Goal: Task Accomplishment & Management: Manage account settings

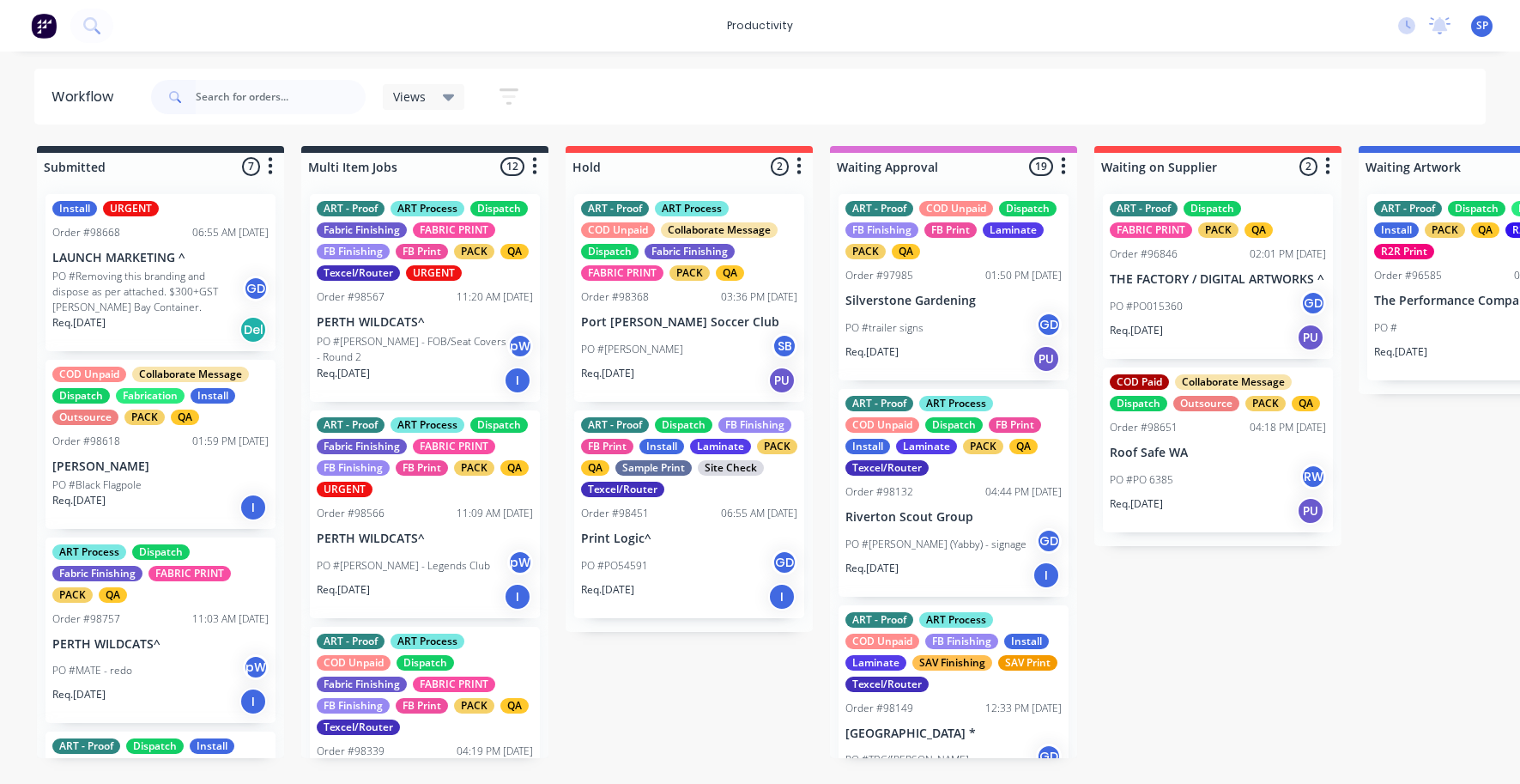
click at [249, 98] on input "text" at bounding box center [280, 97] width 170 height 35
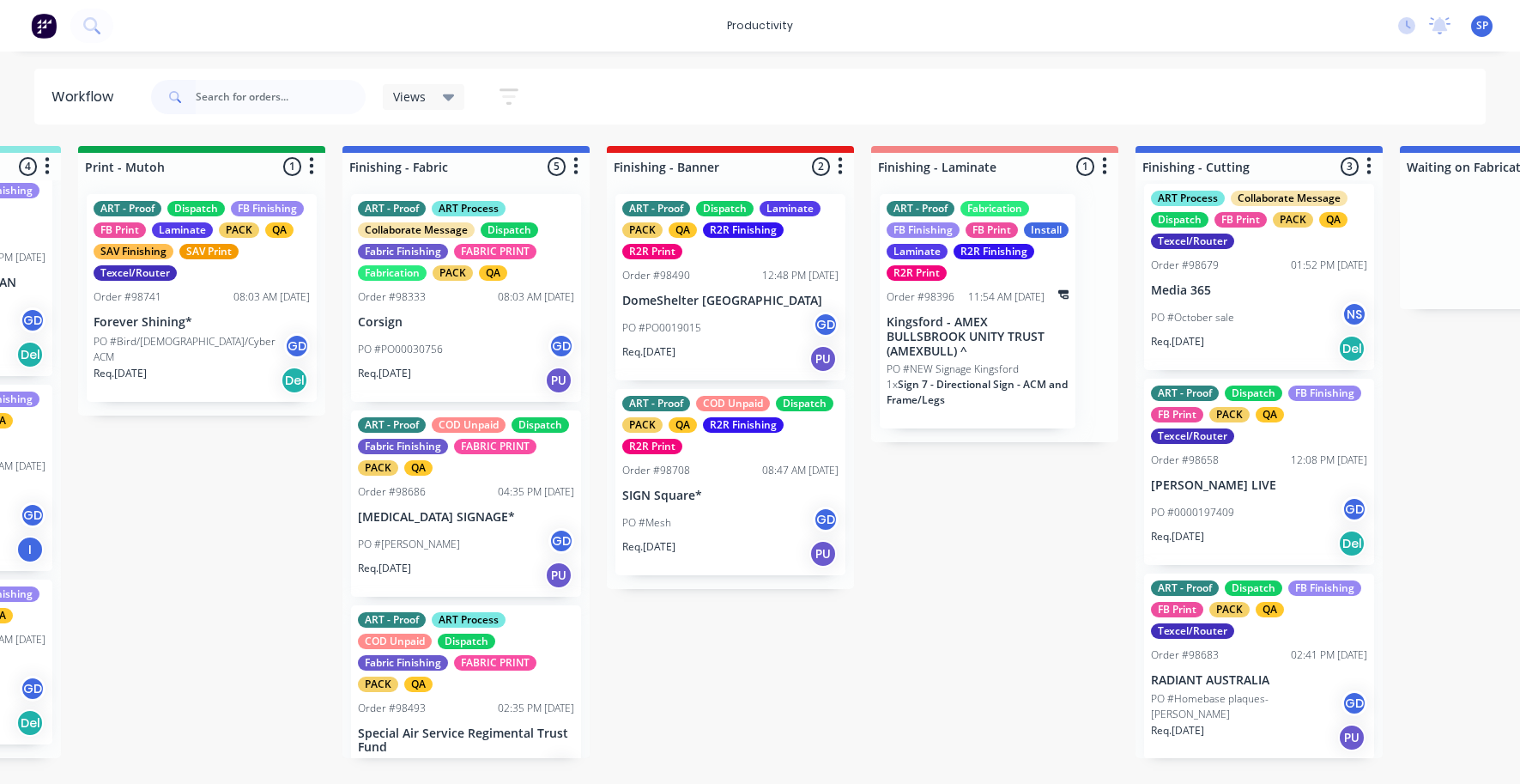
scroll to position [0, 2905]
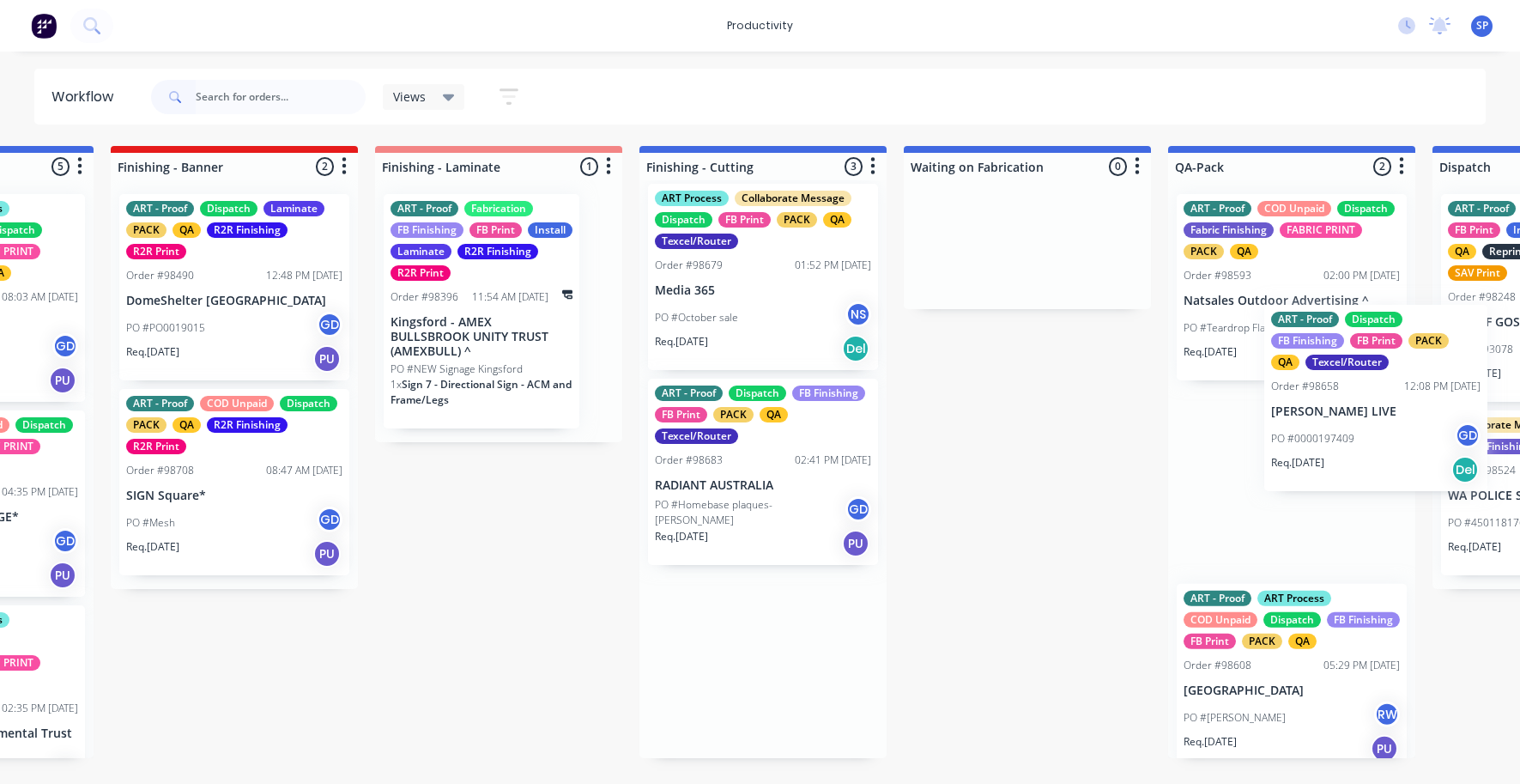
drag, startPoint x: 1005, startPoint y: 513, endPoint x: 1316, endPoint y: 435, distance: 320.6
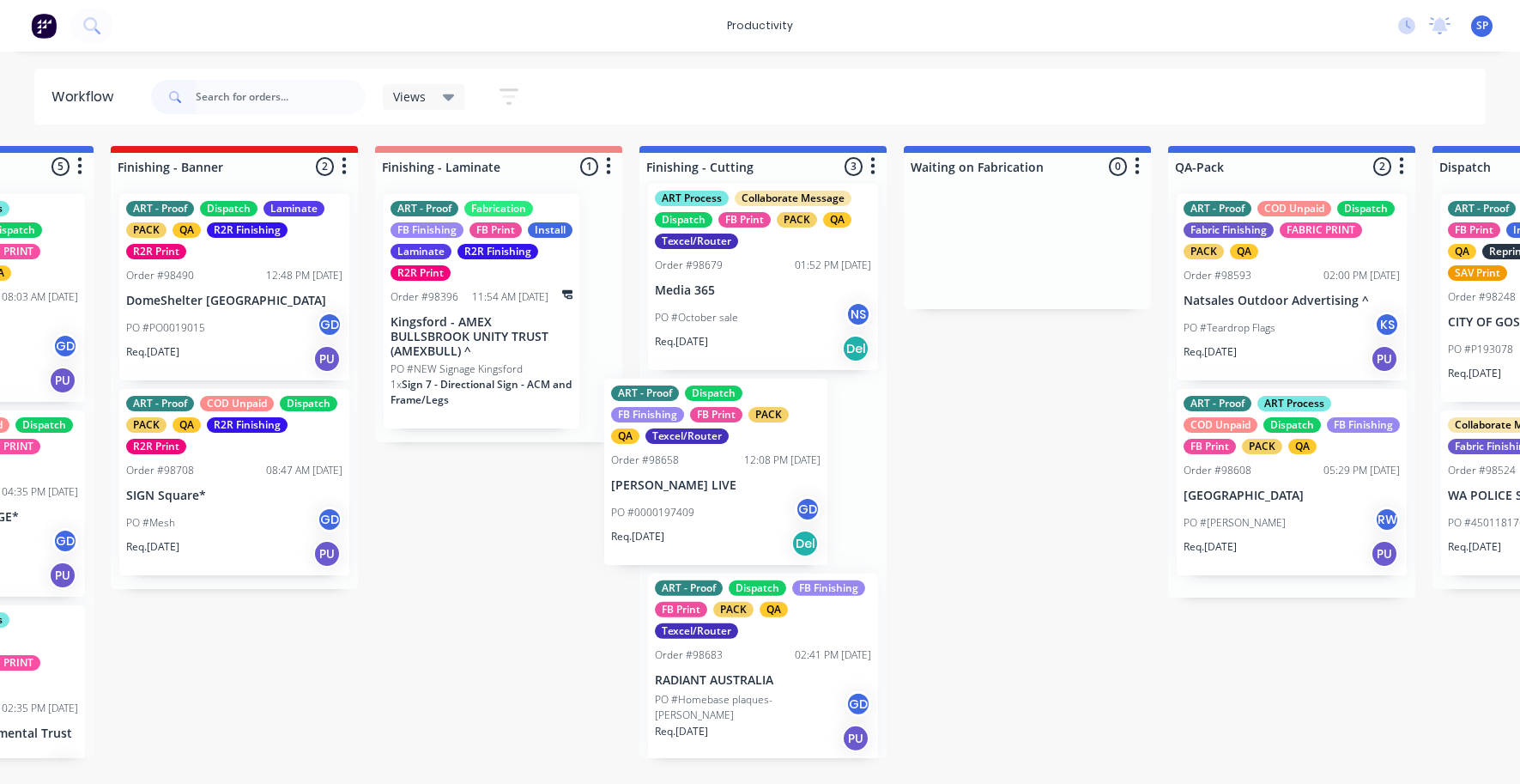
scroll to position [0, 3407]
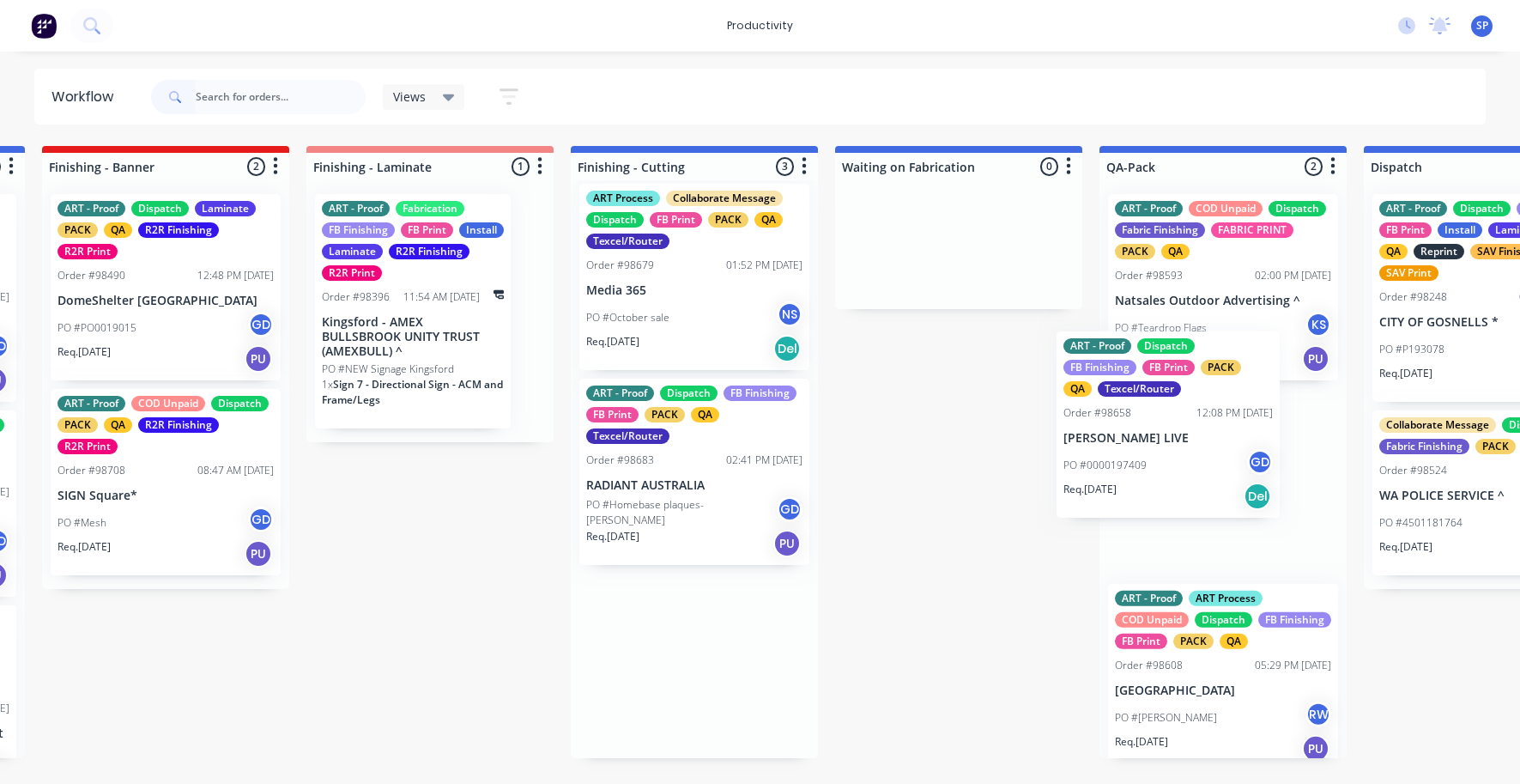
drag, startPoint x: 687, startPoint y: 483, endPoint x: 1205, endPoint y: 430, distance: 520.7
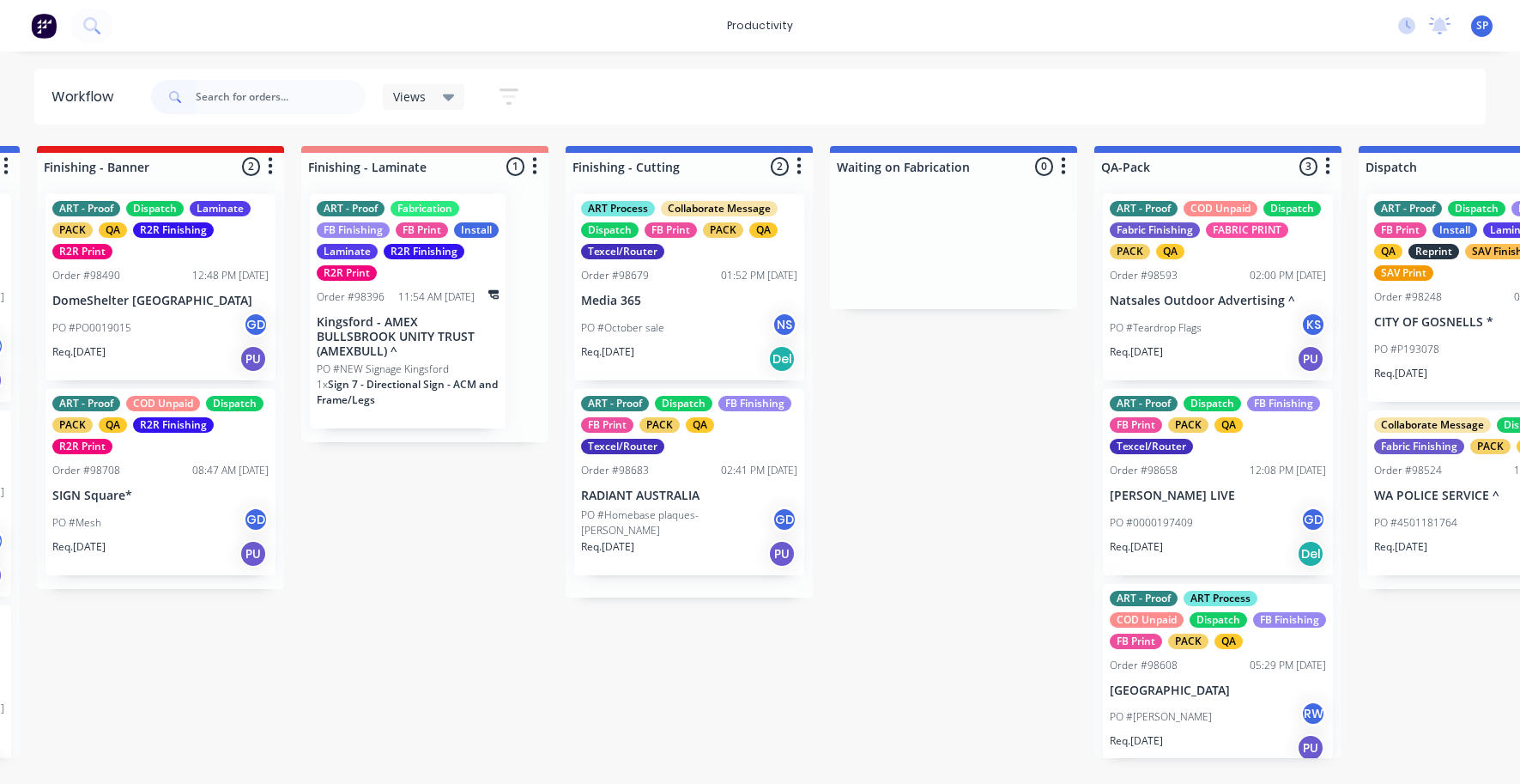
scroll to position [0, 0]
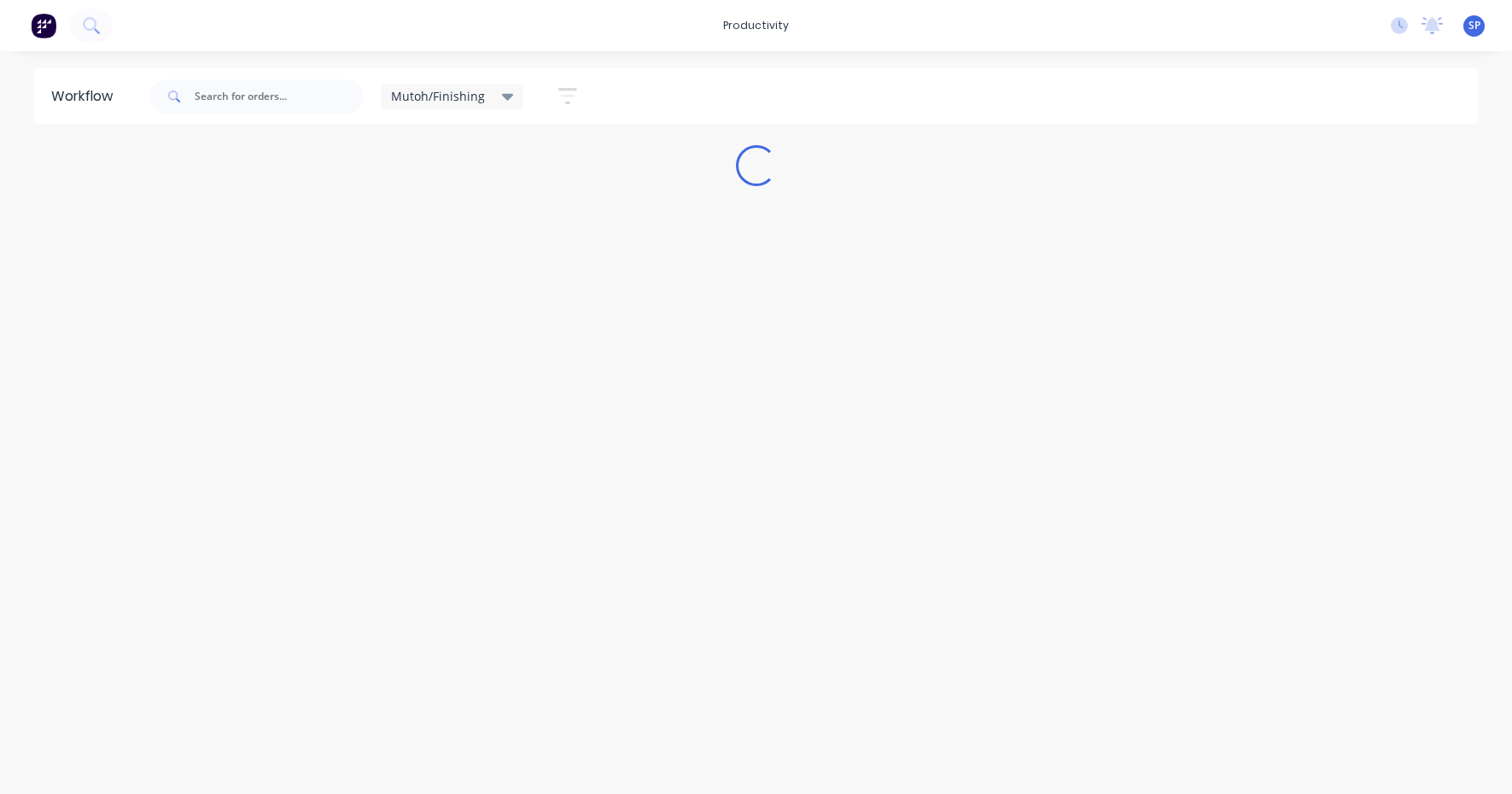
drag, startPoint x: 502, startPoint y: 92, endPoint x: 502, endPoint y: 102, distance: 10.0
click at [502, 92] on icon at bounding box center [508, 97] width 11 height 19
click at [426, 216] on button "None" at bounding box center [485, 223] width 182 height 19
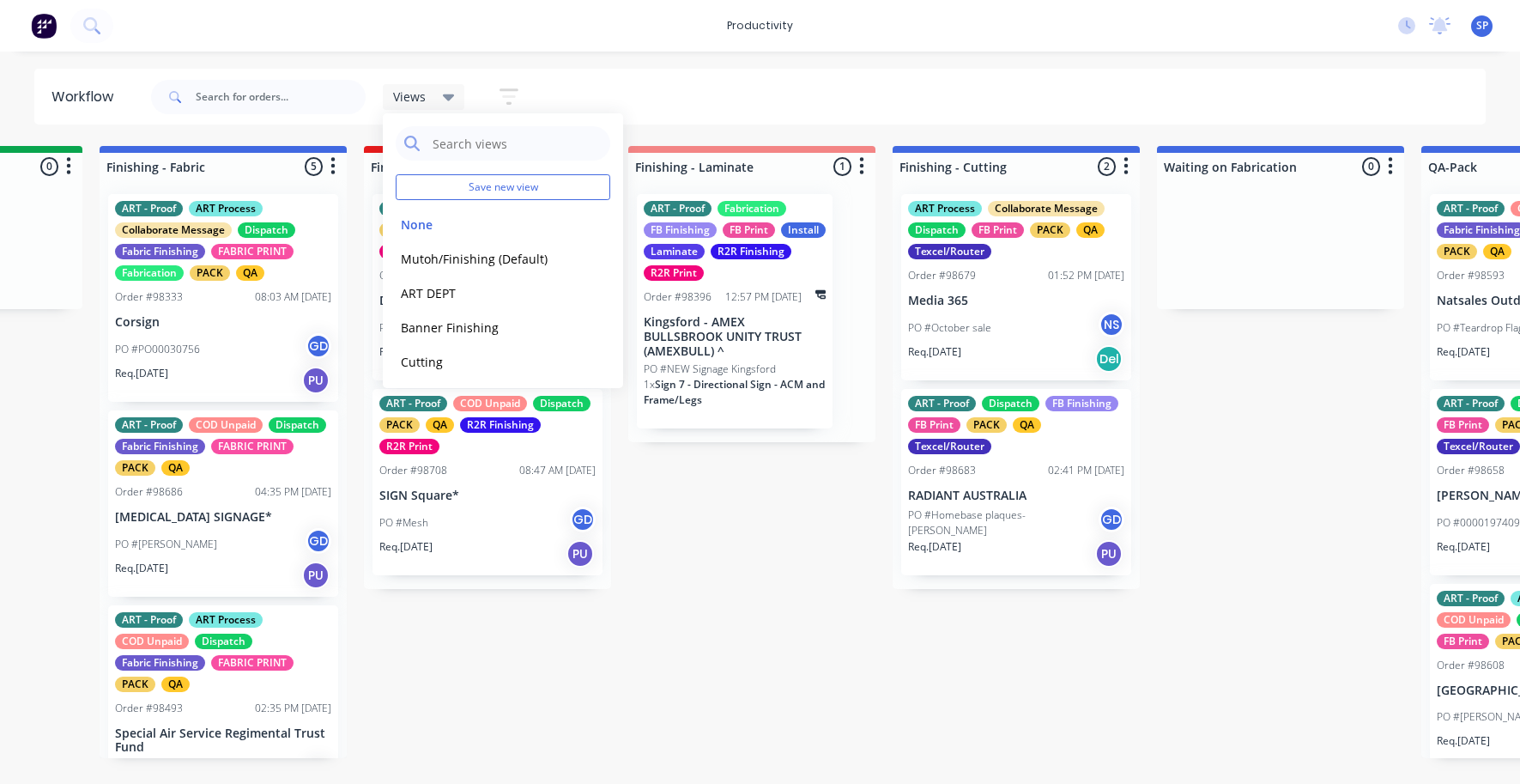
scroll to position [0, 3102]
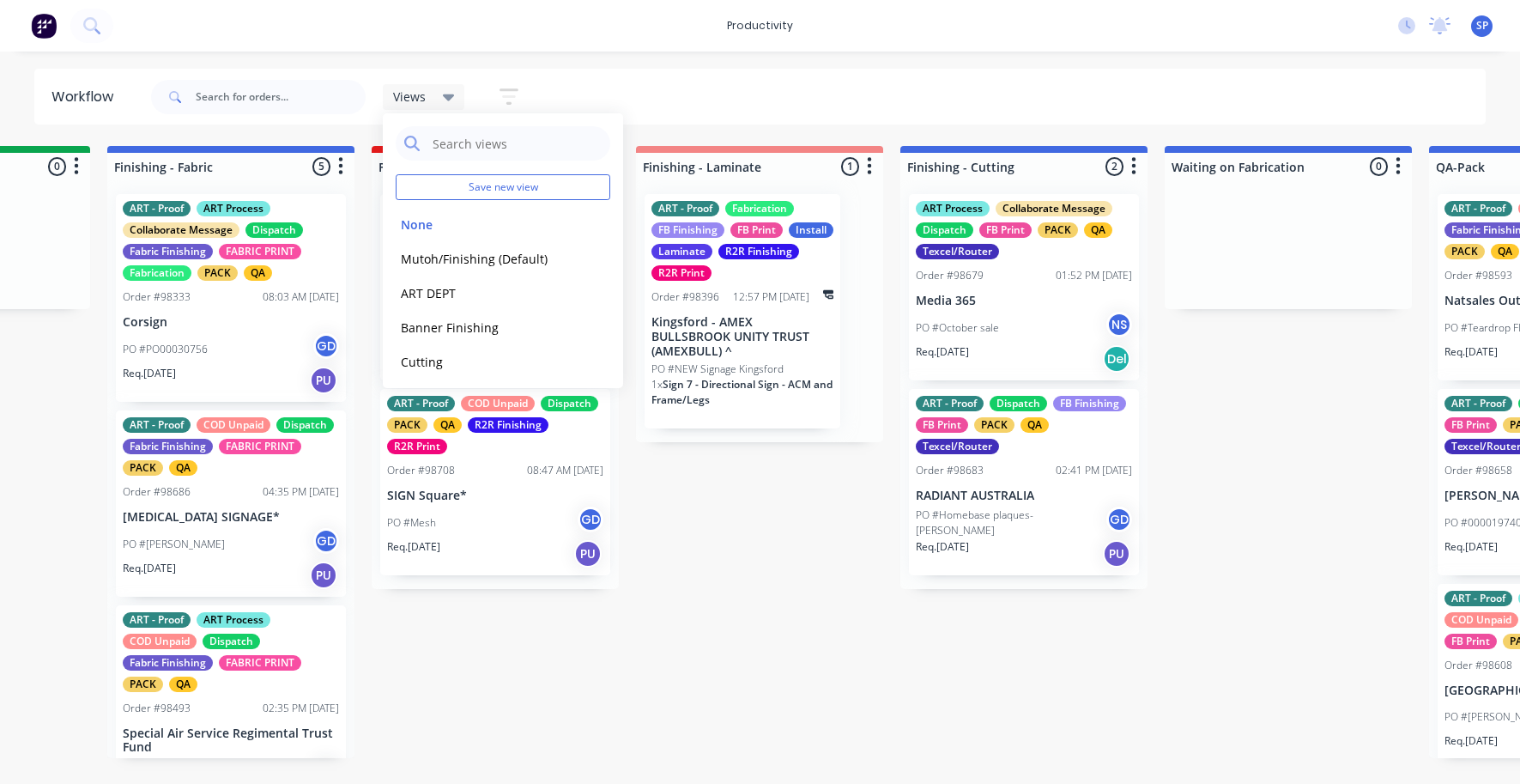
drag, startPoint x: 882, startPoint y: 106, endPoint x: 894, endPoint y: 106, distance: 12.0
click at [883, 106] on div "Views Save new view None edit Mutoh/Finishing (Default) edit ART DEPT edit Bann…" at bounding box center [817, 96] width 1339 height 51
